Goal: Task Accomplishment & Management: Manage account settings

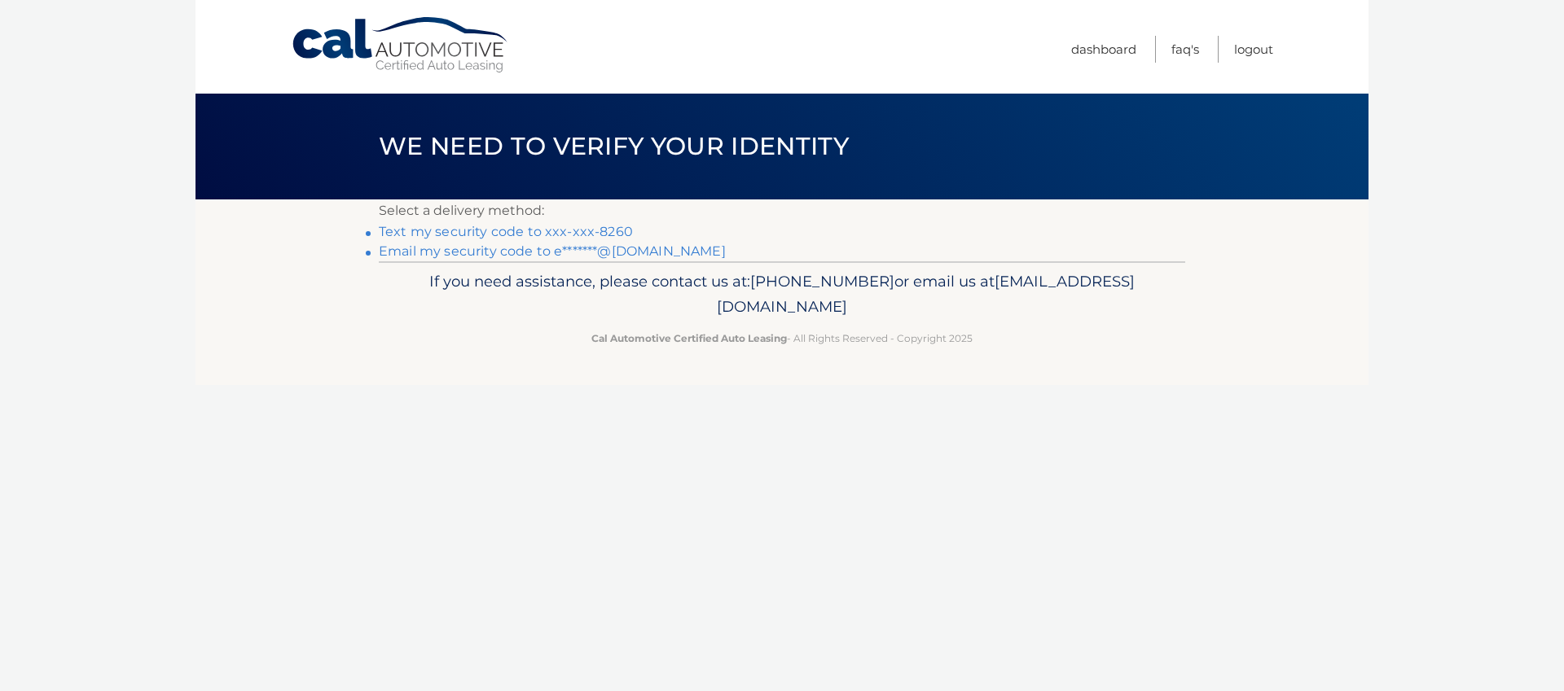
click at [483, 237] on link "Text my security code to xxx-xxx-8260" at bounding box center [506, 231] width 254 height 15
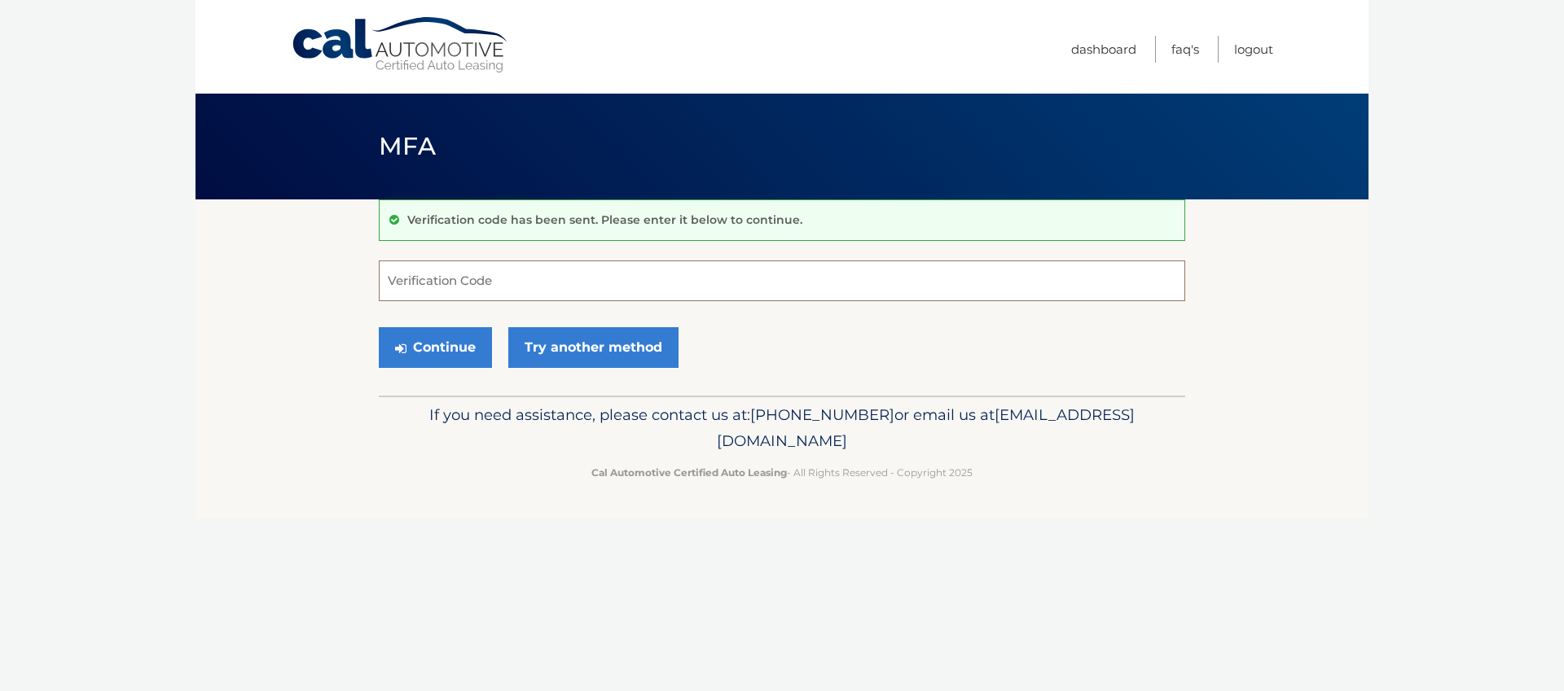
click at [493, 290] on input "Verification Code" at bounding box center [782, 281] width 806 height 41
paste input "380458"
type input "380458"
click at [477, 353] on button "Continue" at bounding box center [435, 347] width 113 height 41
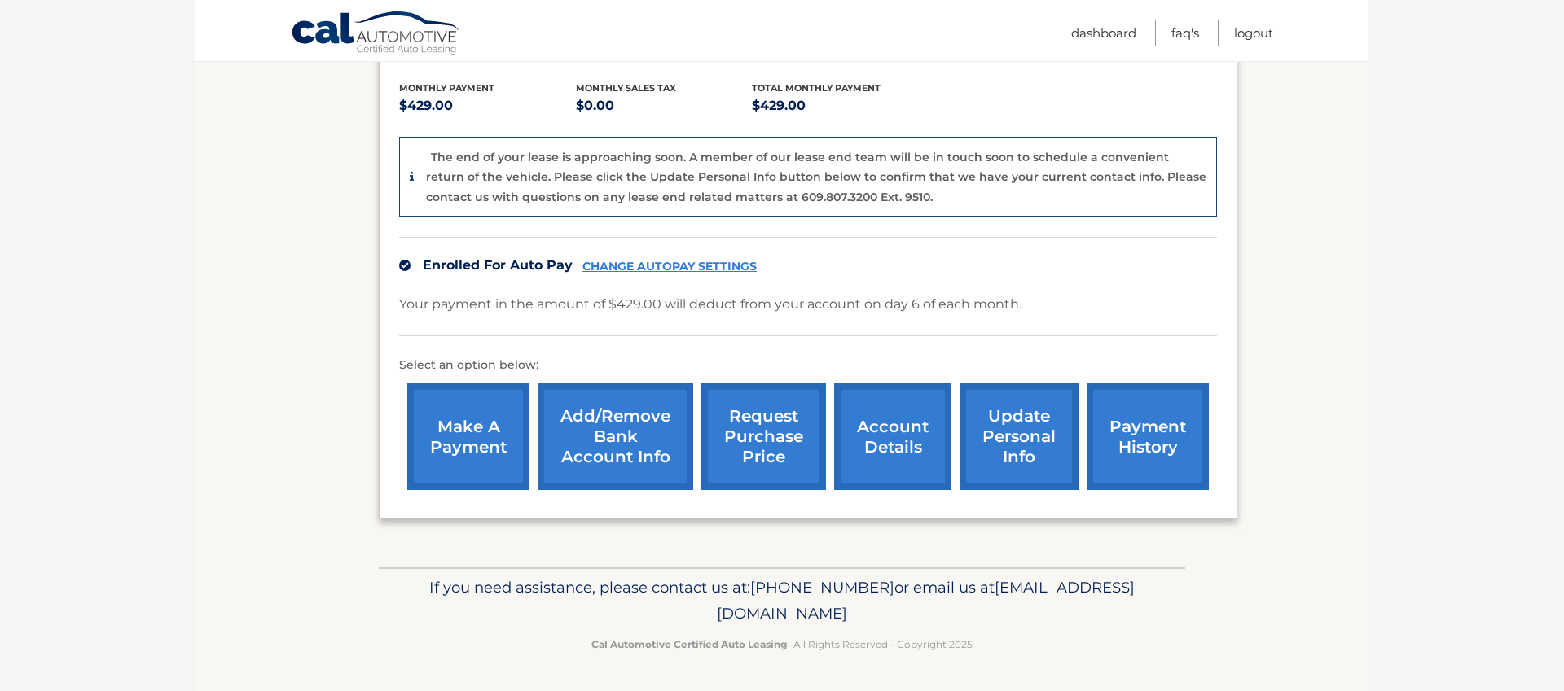
scroll to position [334, 0]
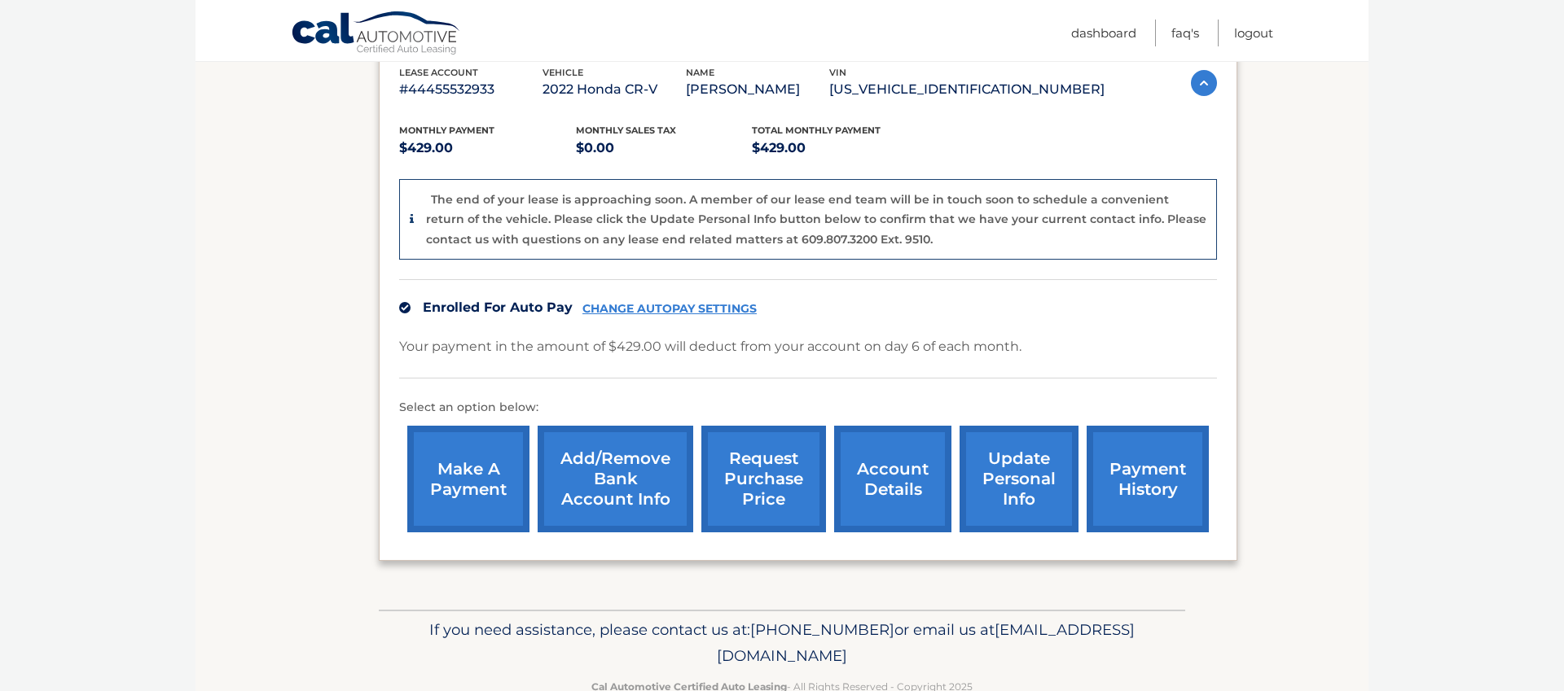
click at [450, 445] on link "make a payment" at bounding box center [468, 479] width 122 height 107
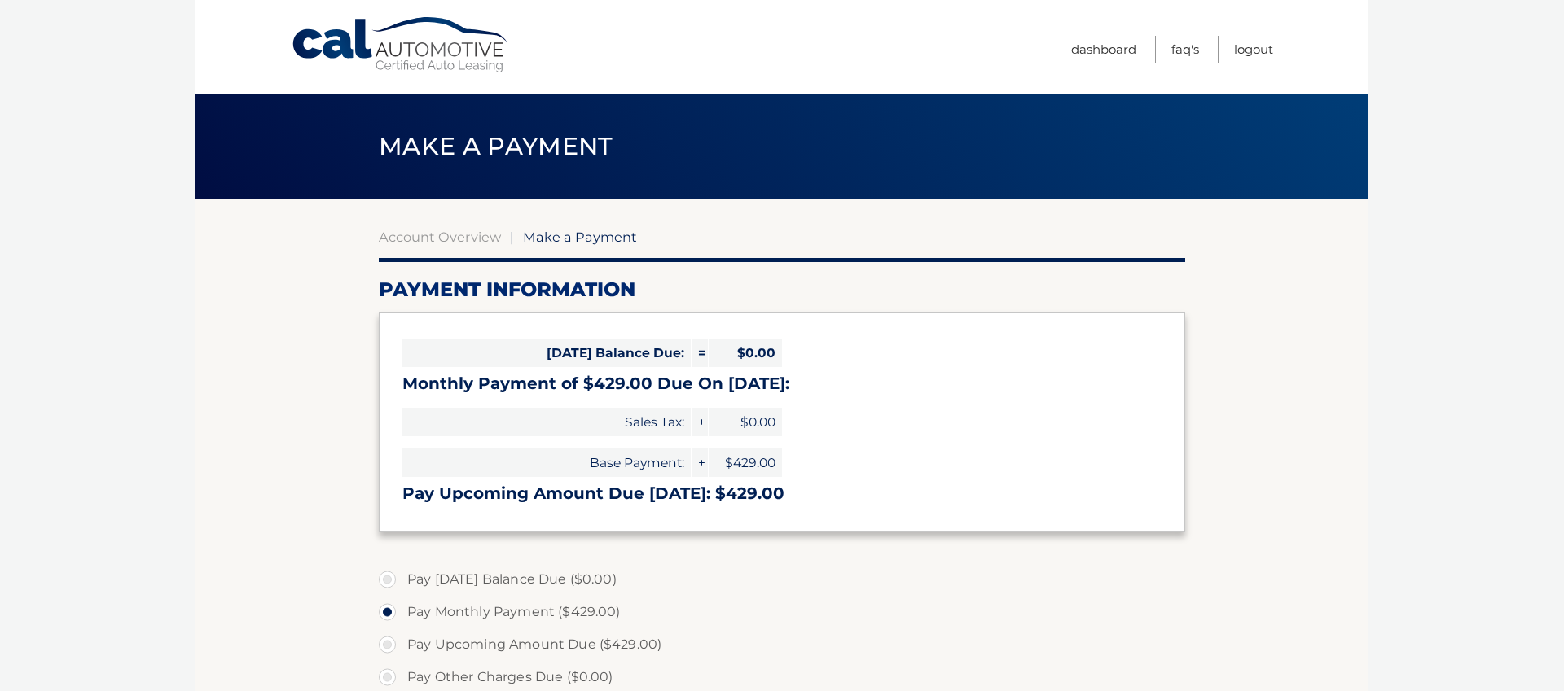
select select "ZjYyYTliMzMtYmFiMy00ZGM5LWJmZjktNzcyNGI4MDk5MGY1"
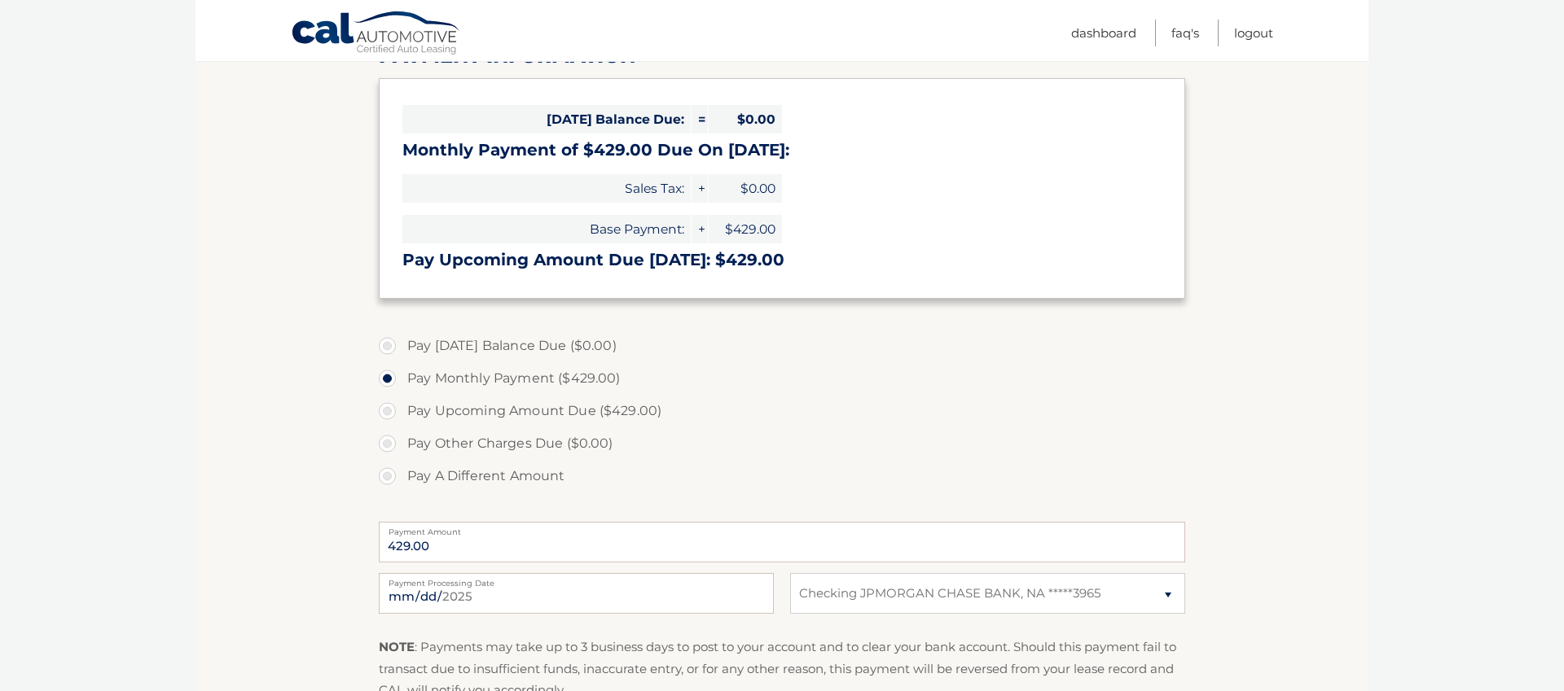
scroll to position [168, 0]
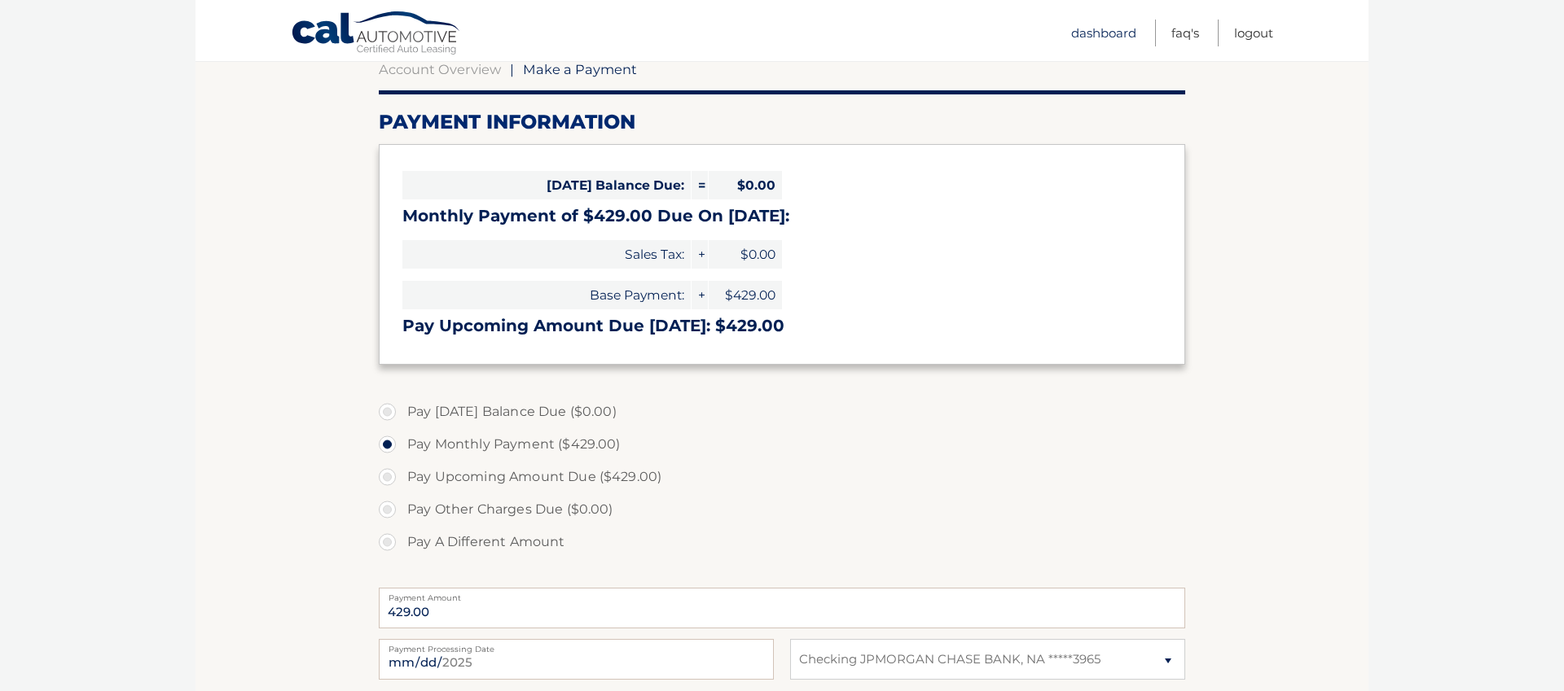
click at [1101, 33] on link "Dashboard" at bounding box center [1103, 33] width 65 height 27
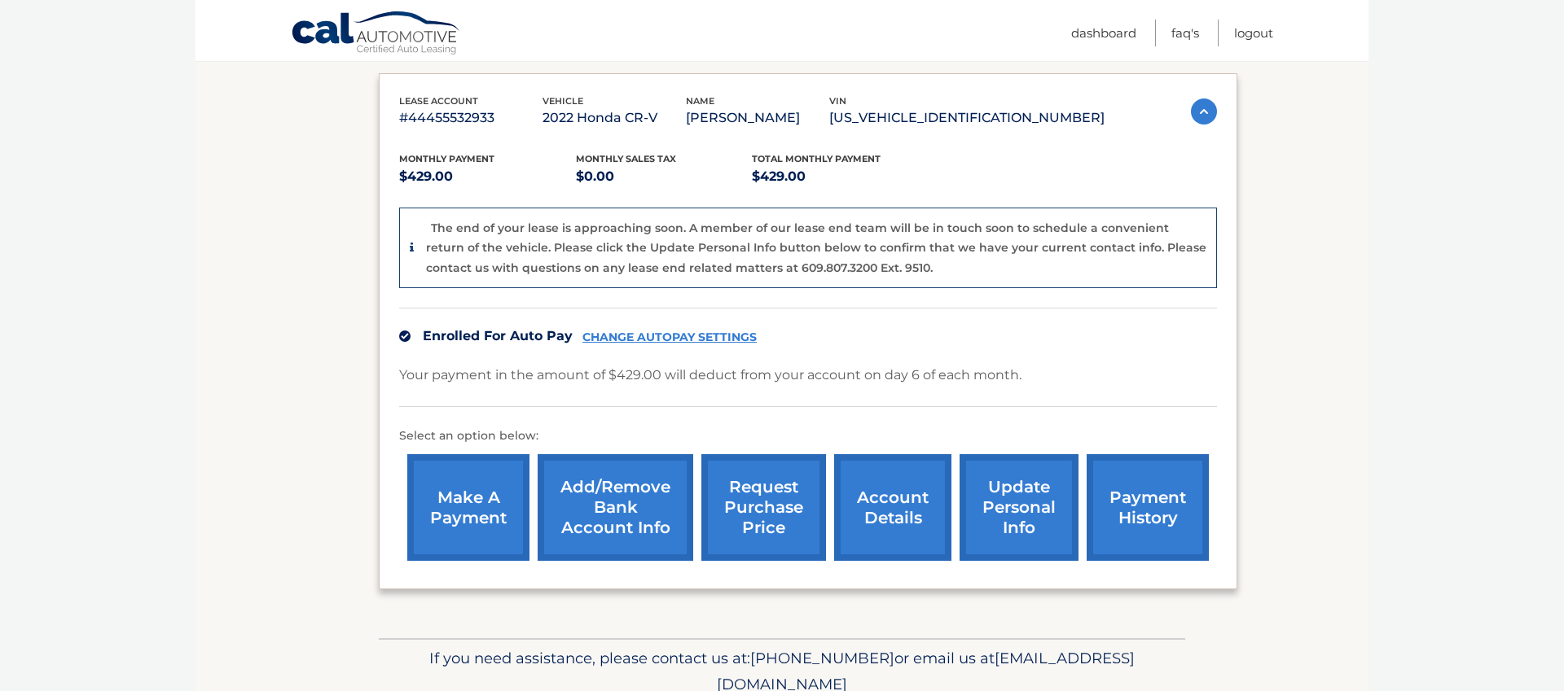
scroll to position [335, 0]
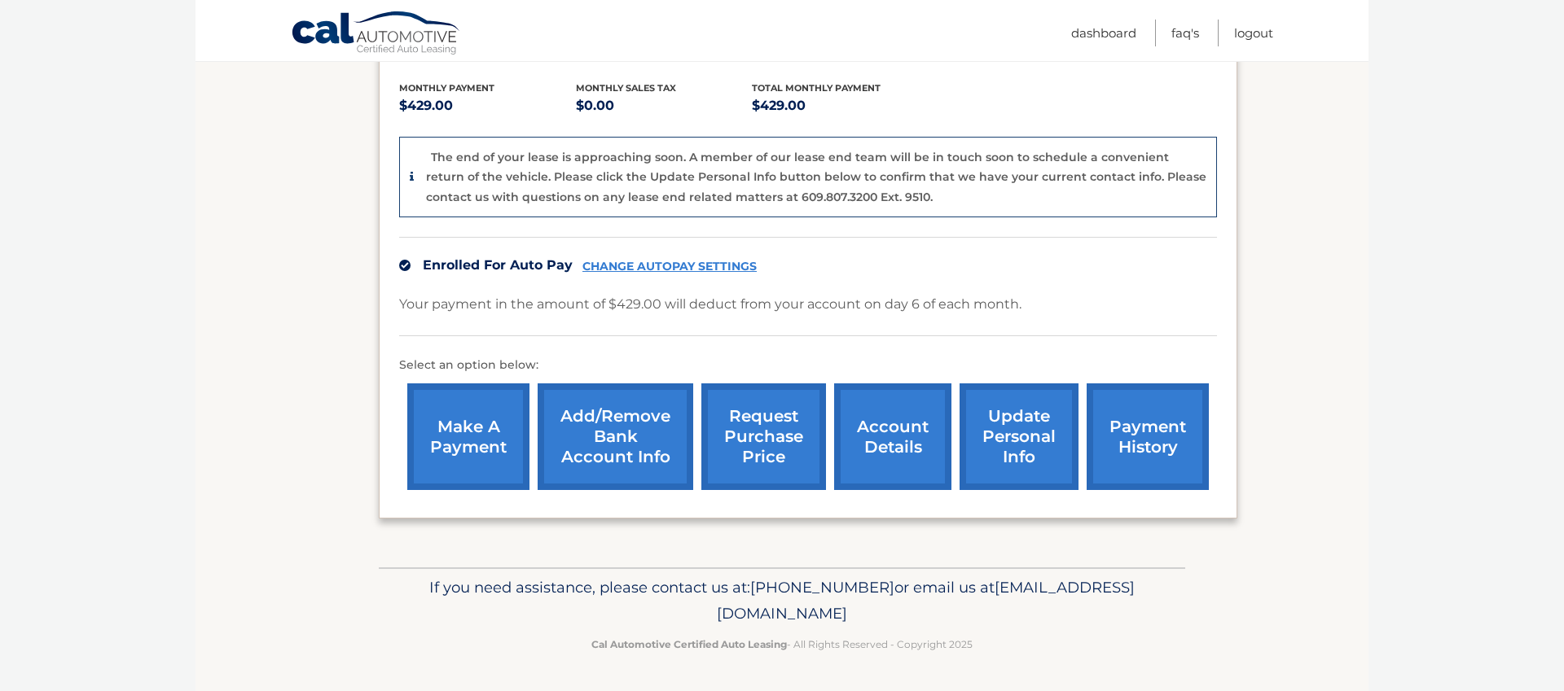
click at [893, 437] on link "account details" at bounding box center [892, 437] width 117 height 107
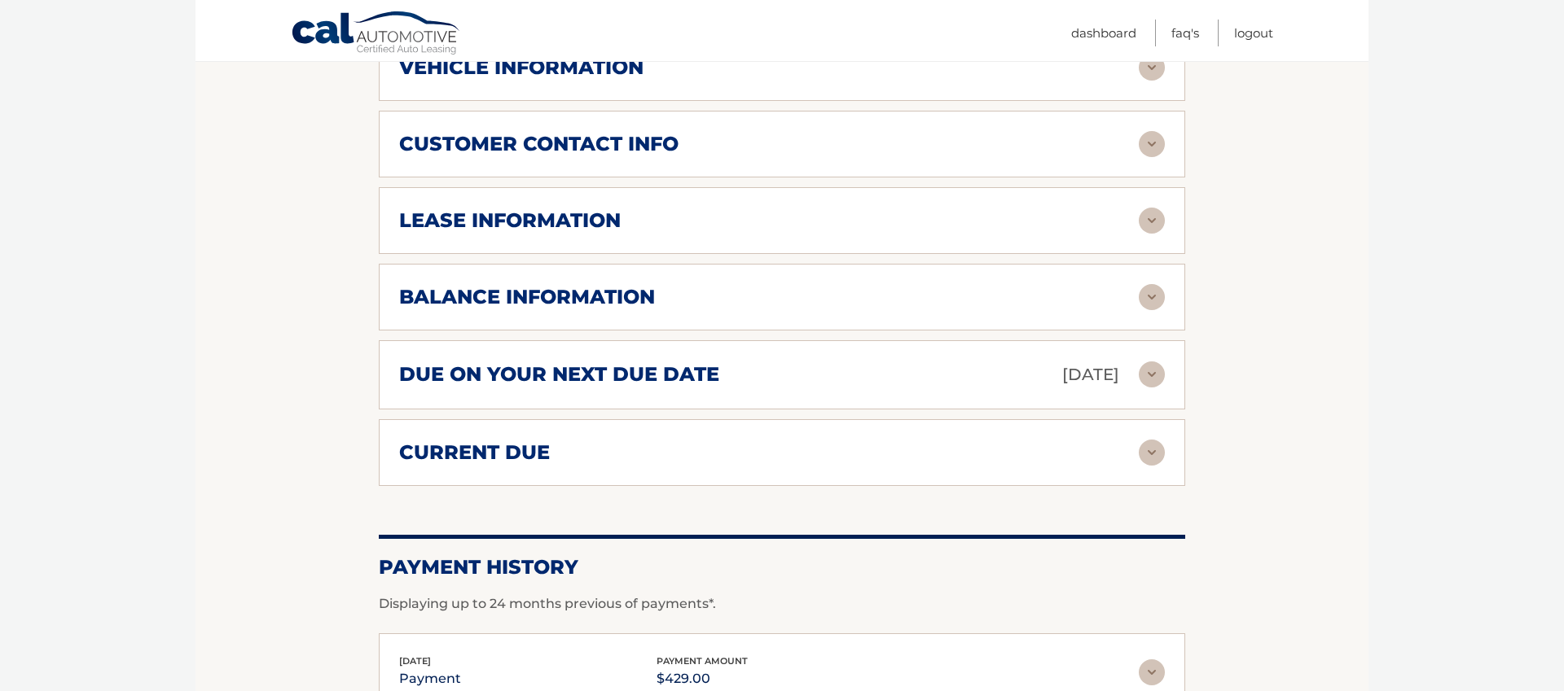
scroll to position [754, 0]
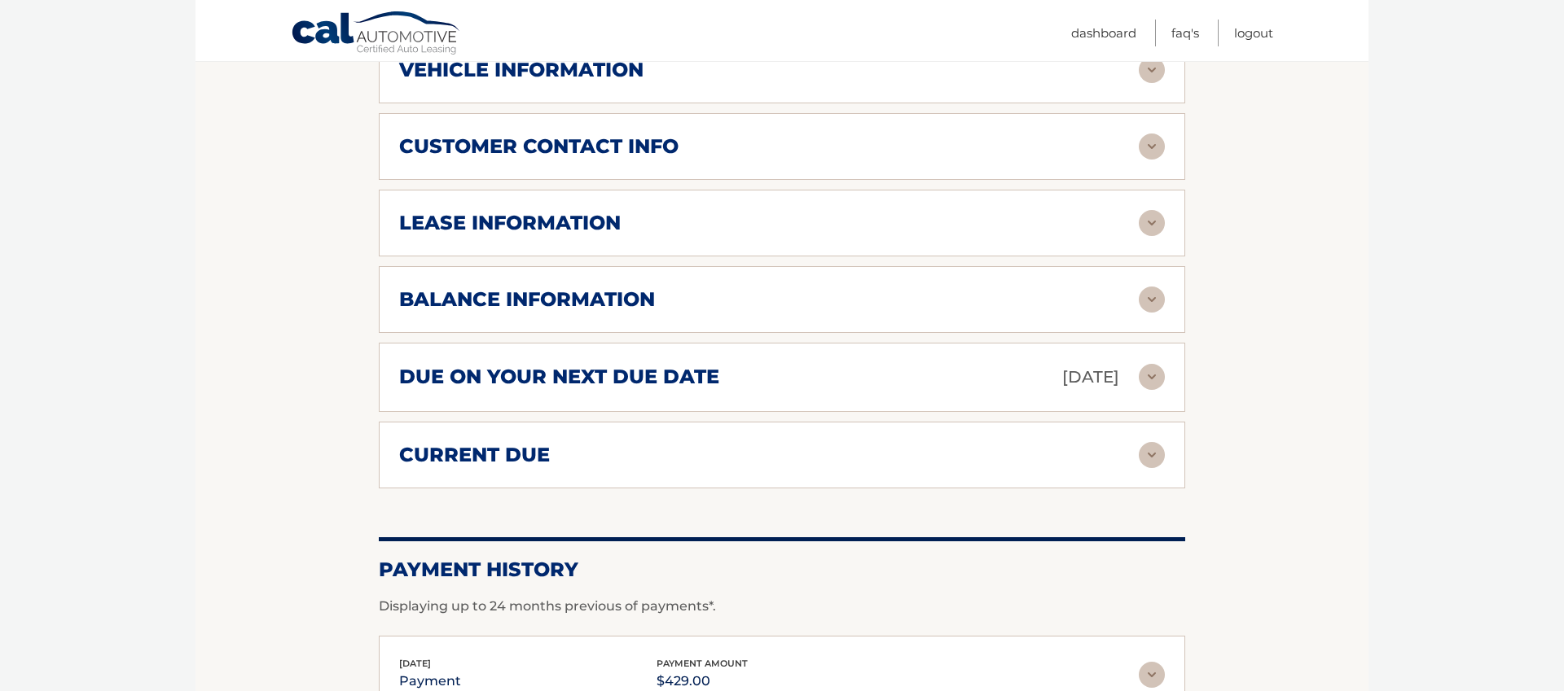
click at [623, 296] on h2 "balance information" at bounding box center [527, 299] width 256 height 24
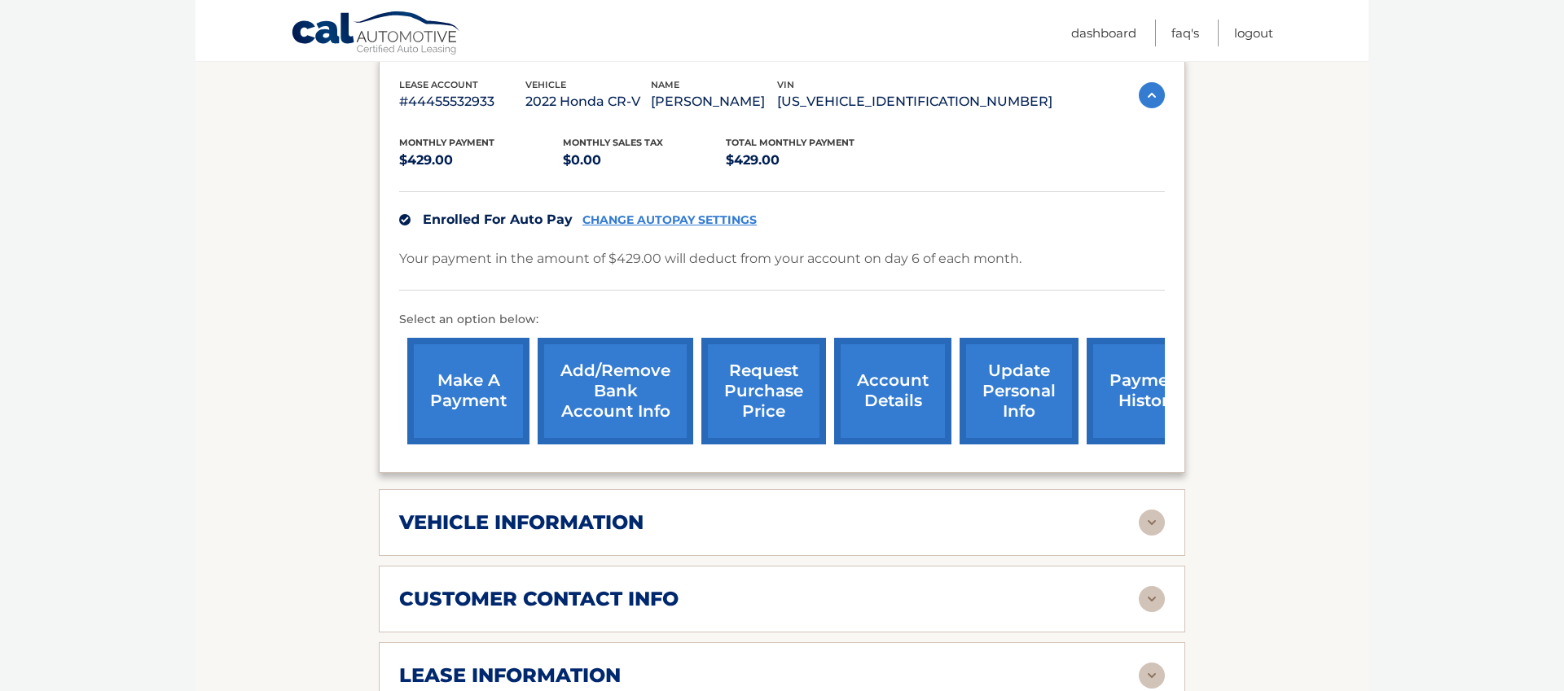
scroll to position [0, 0]
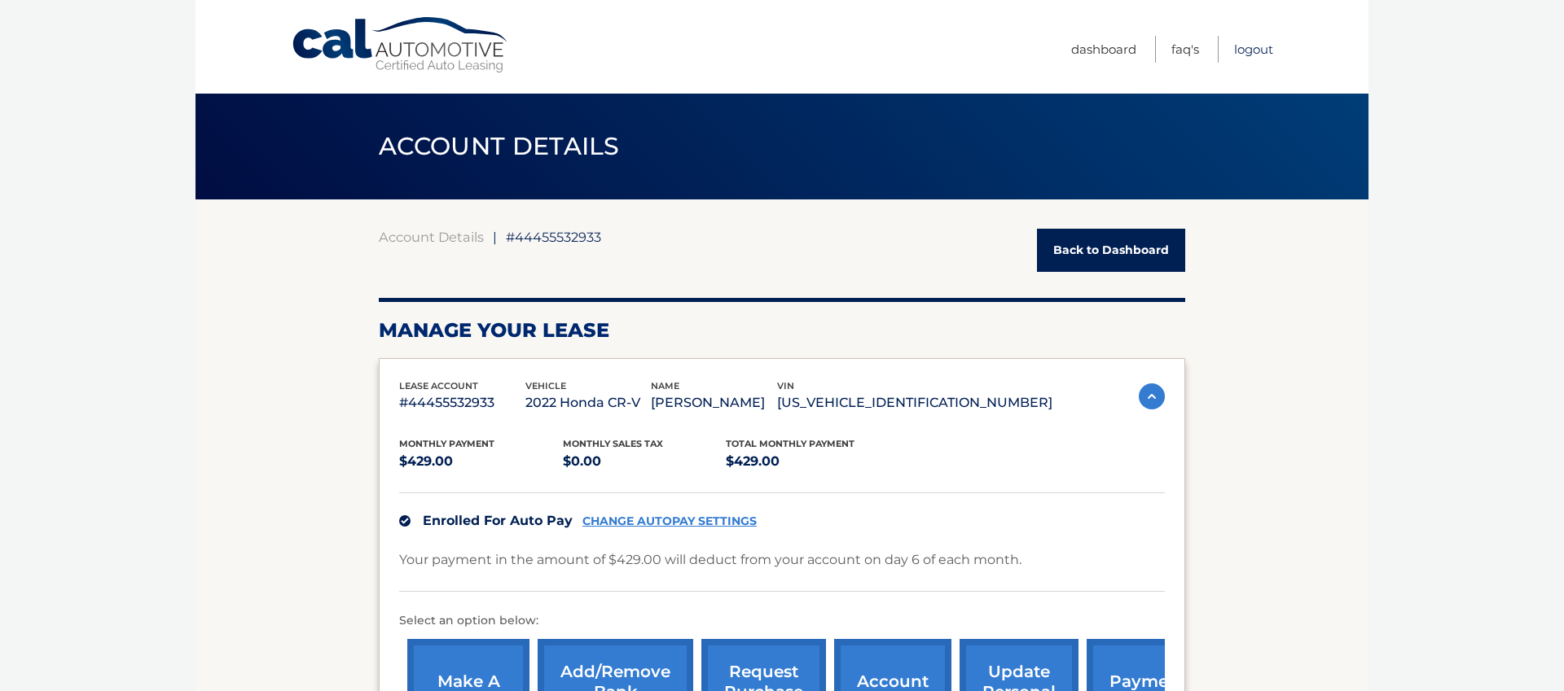
click at [1256, 50] on link "Logout" at bounding box center [1253, 49] width 39 height 27
